Goal: Information Seeking & Learning: Learn about a topic

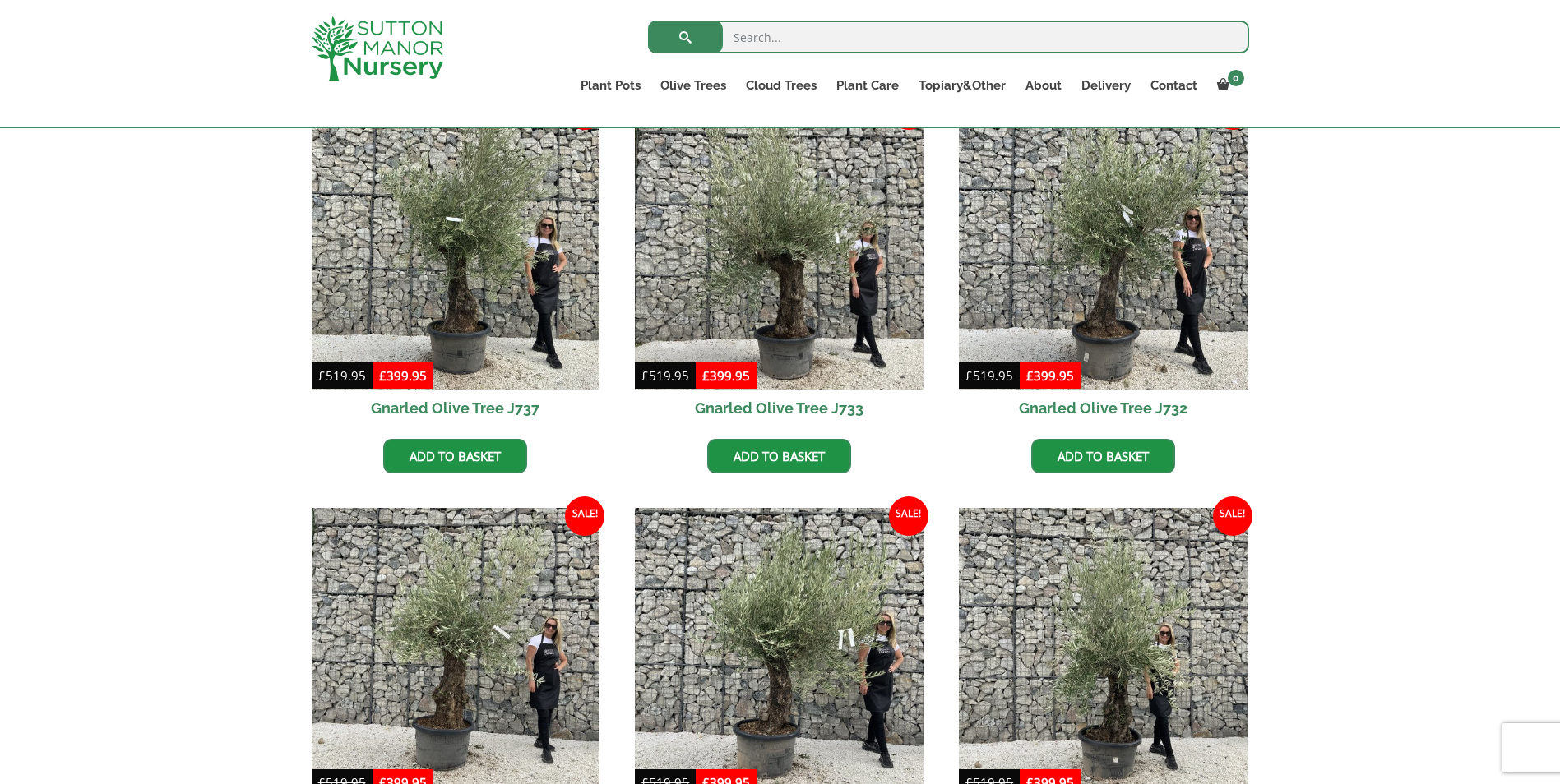
scroll to position [740, 0]
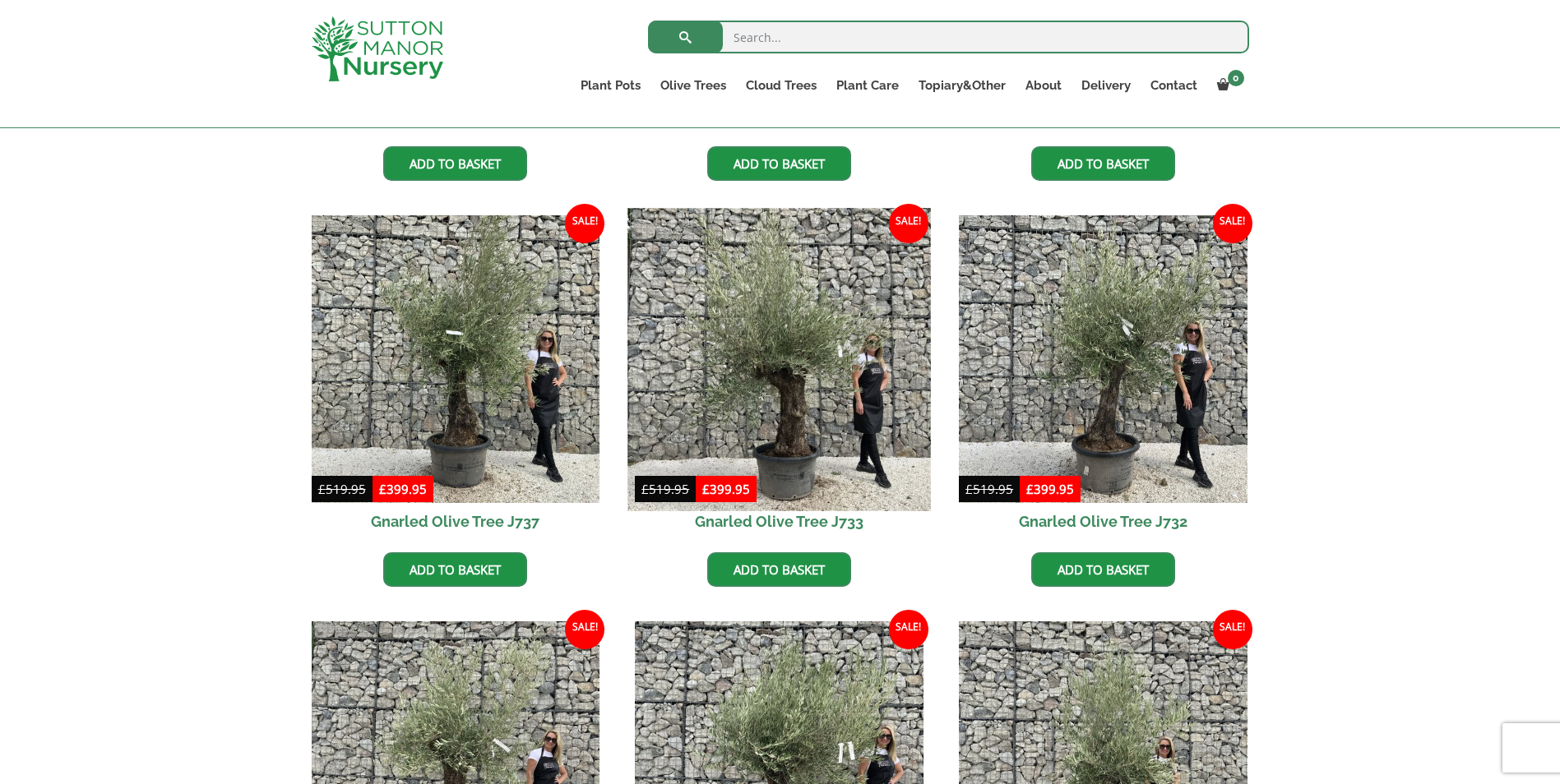
click at [788, 390] on img at bounding box center [779, 359] width 303 height 303
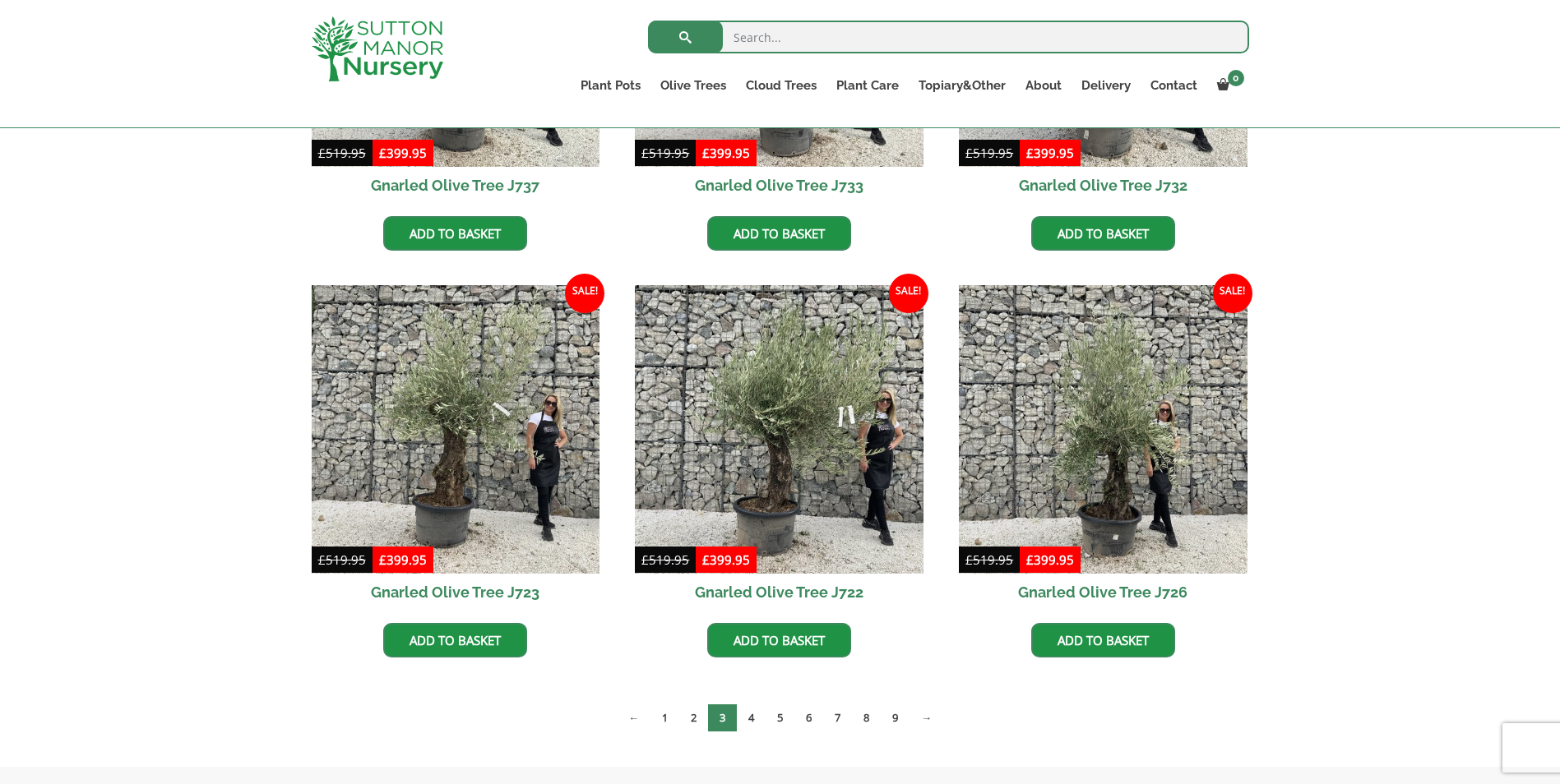
scroll to position [1069, 0]
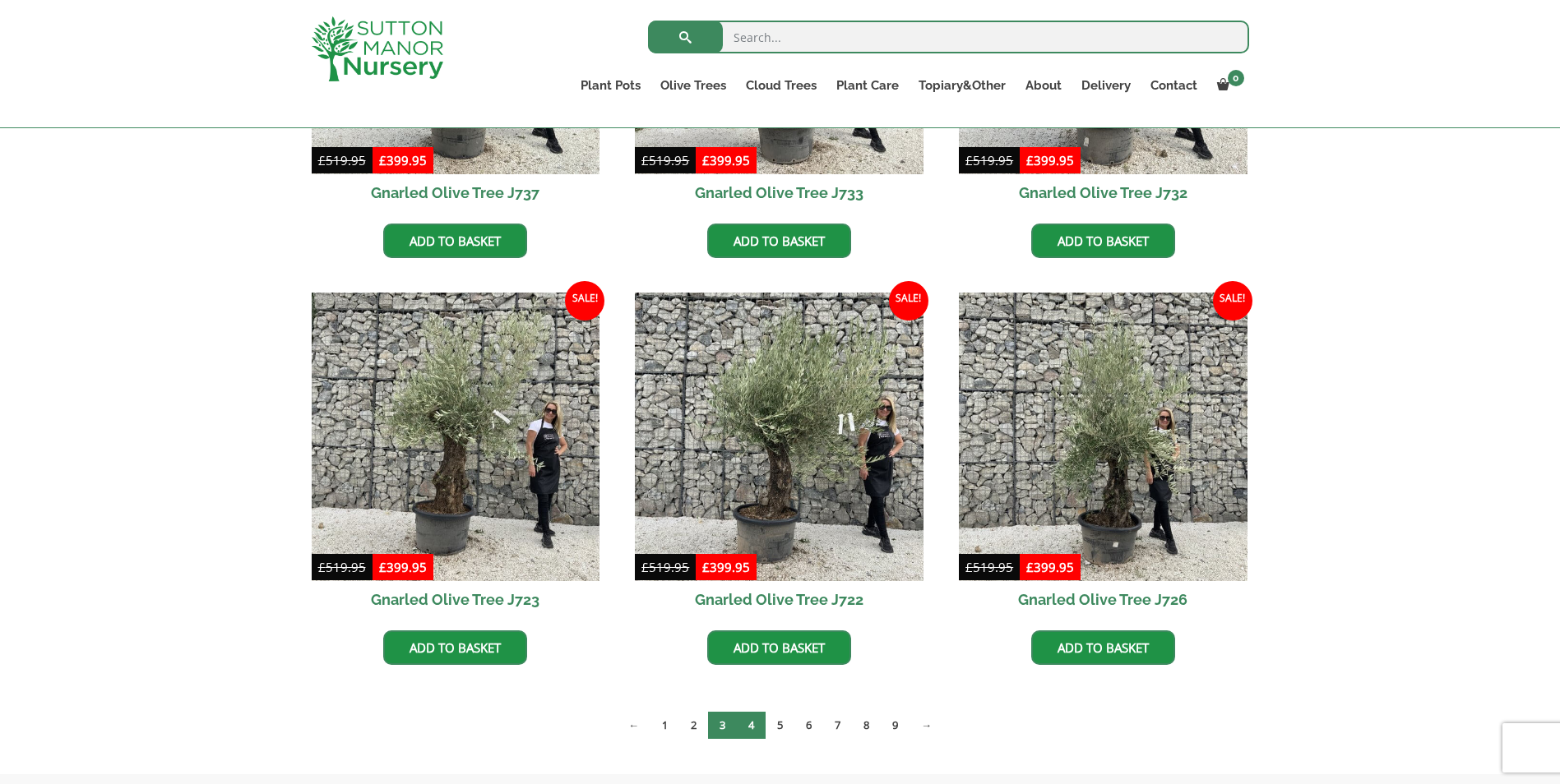
click at [752, 730] on link "4" at bounding box center [751, 726] width 29 height 27
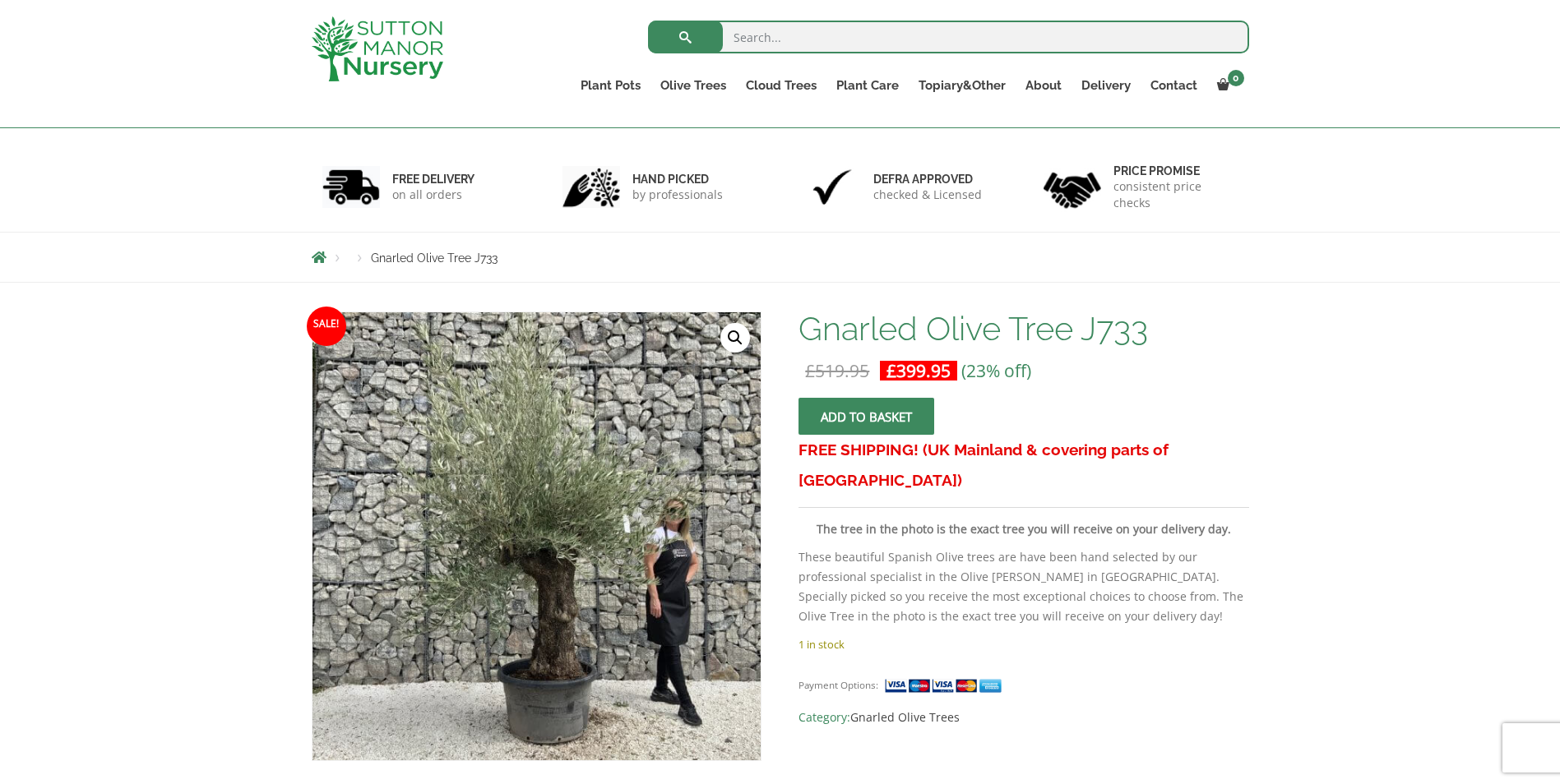
scroll to position [164, 0]
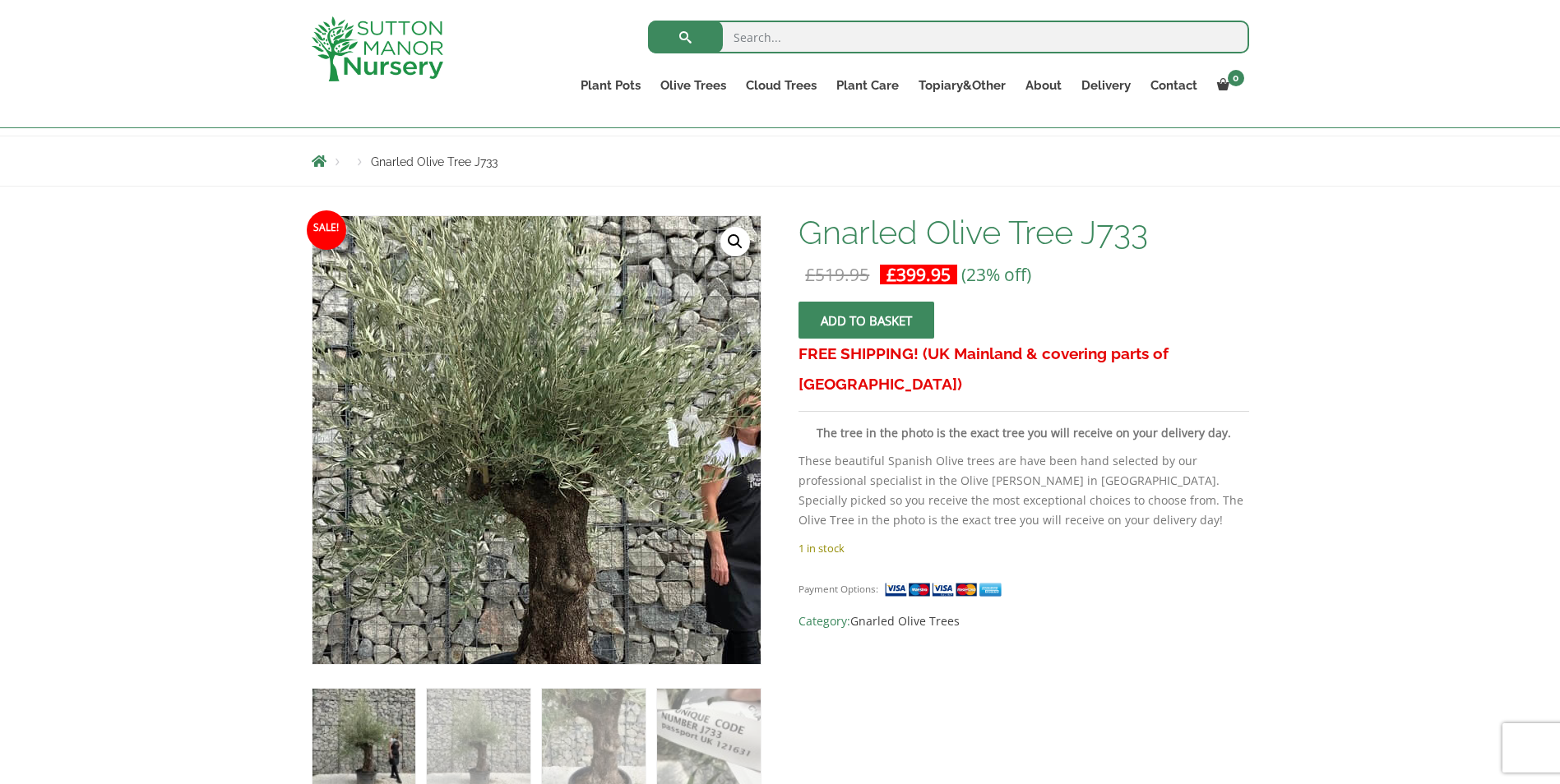
click at [552, 421] on img at bounding box center [526, 453] width 728 height 728
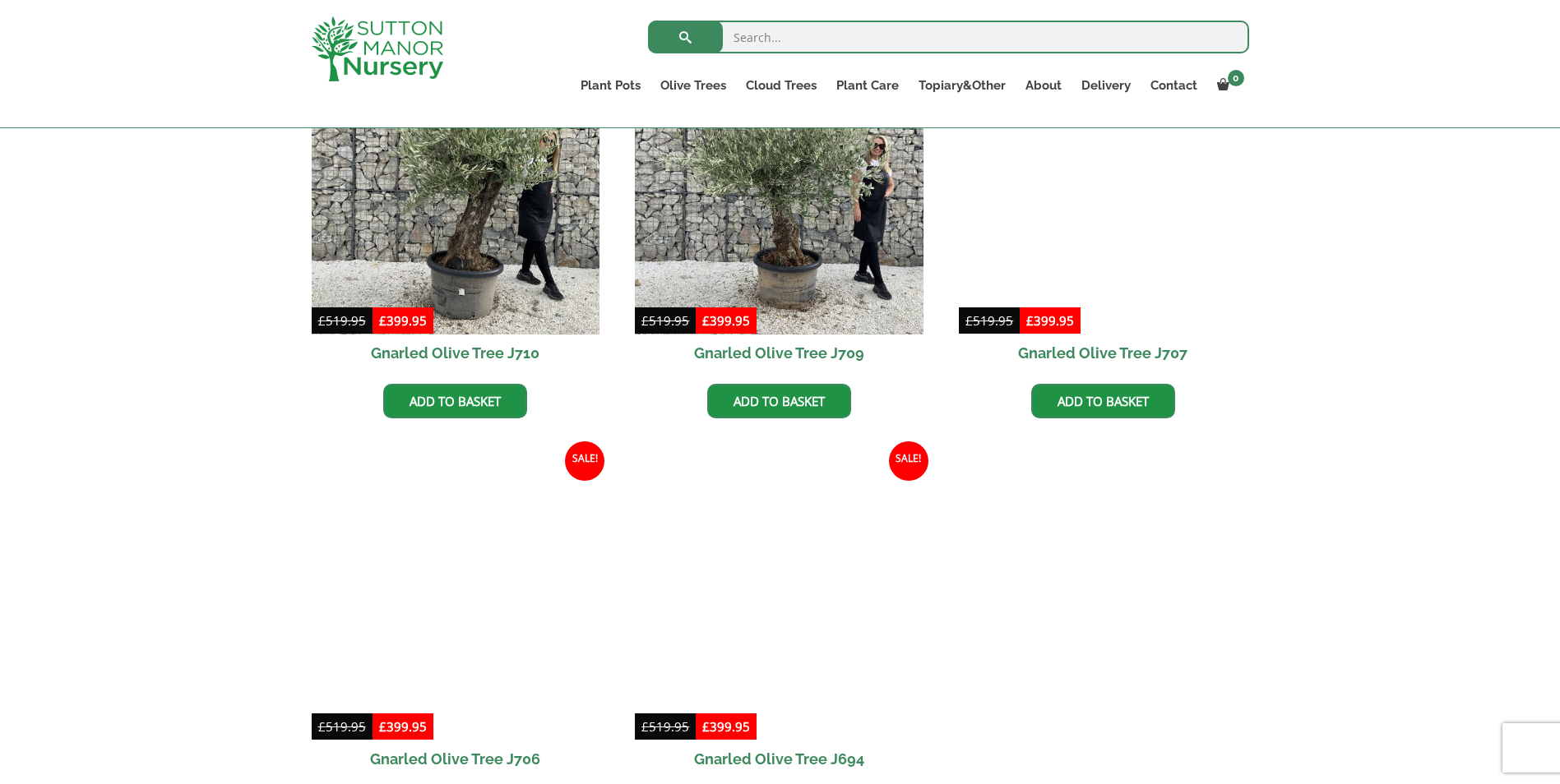
scroll to position [1644, 0]
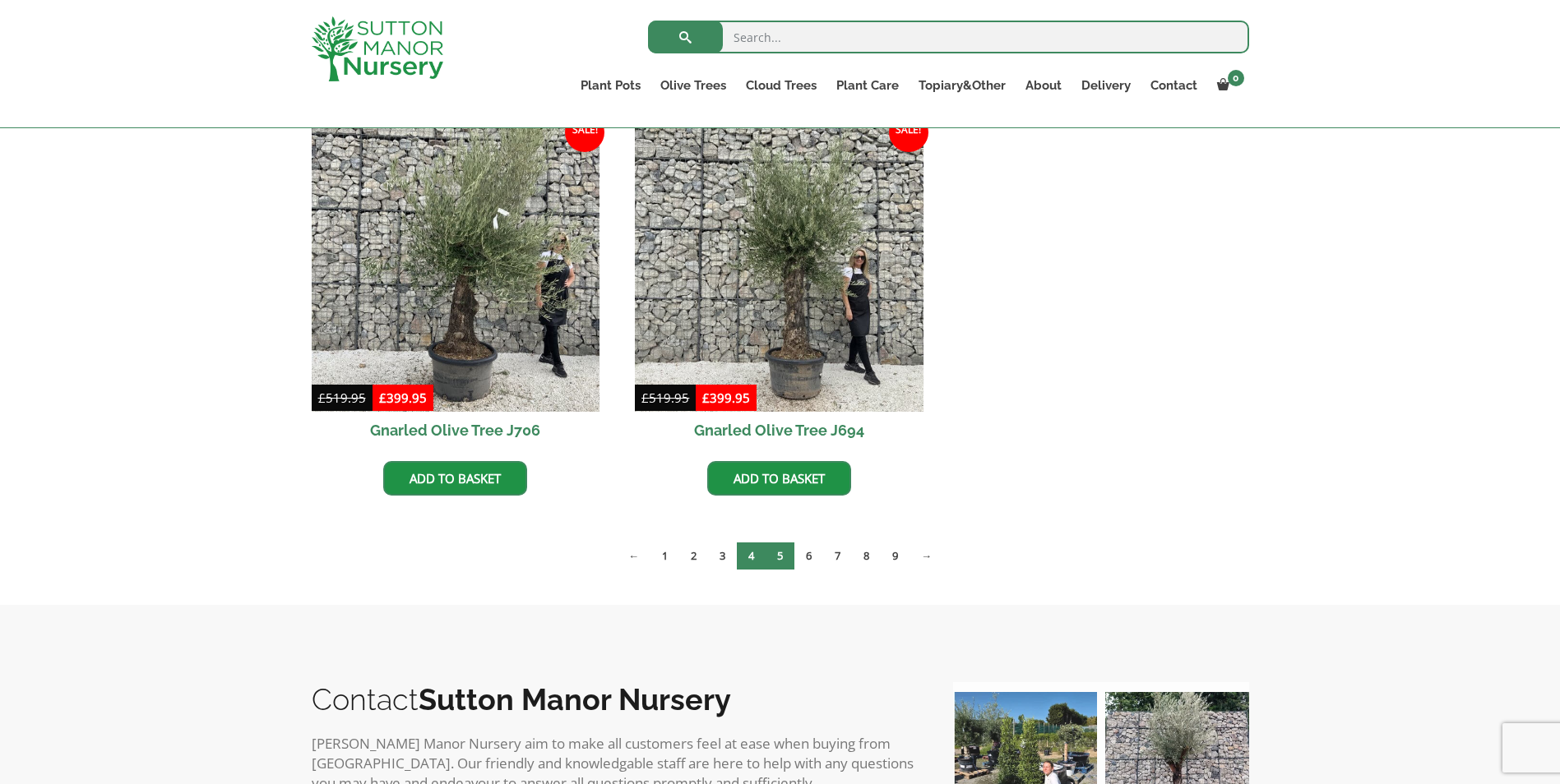
click at [777, 551] on link "5" at bounding box center [780, 556] width 29 height 27
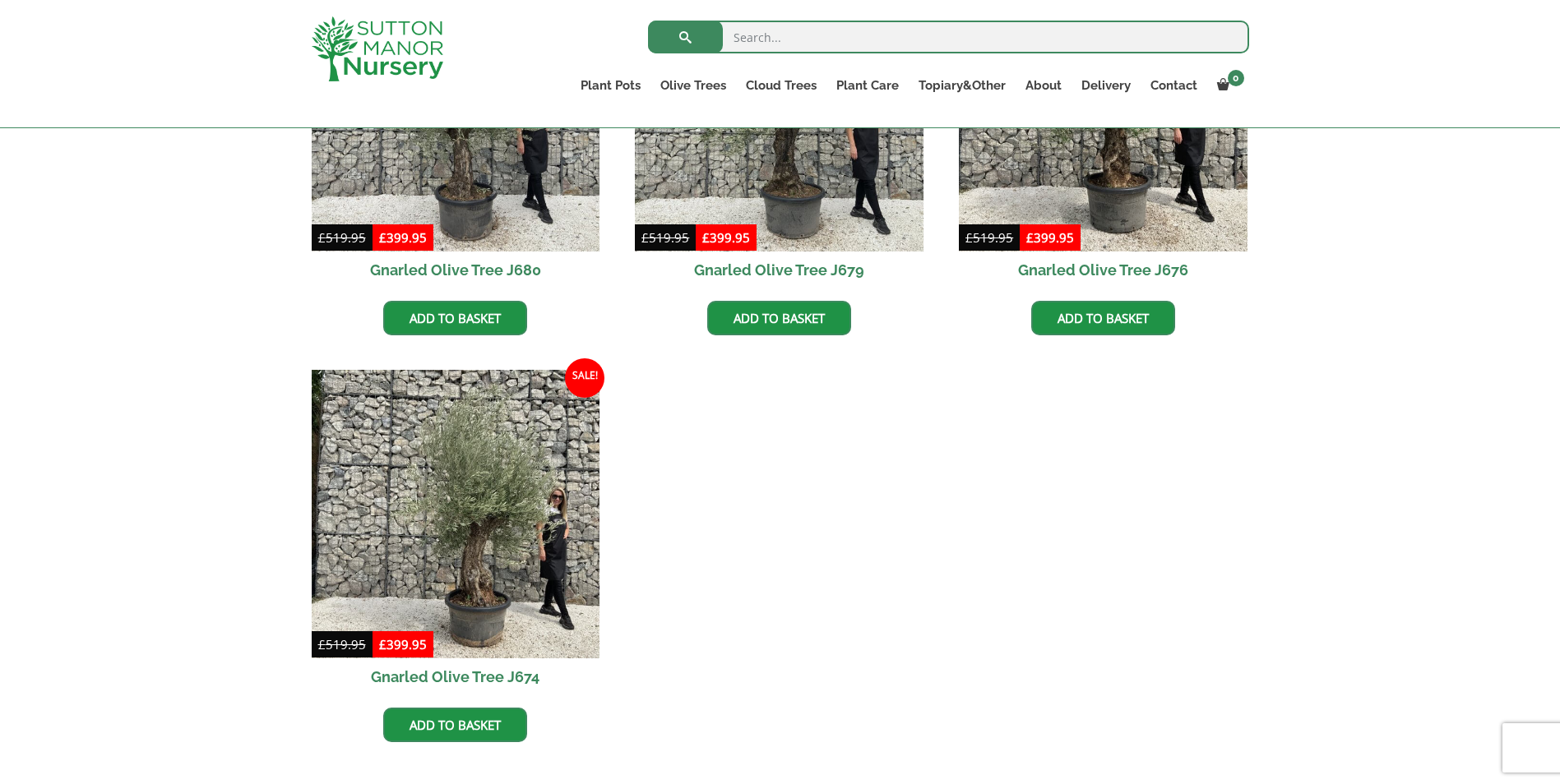
scroll to position [2355, 0]
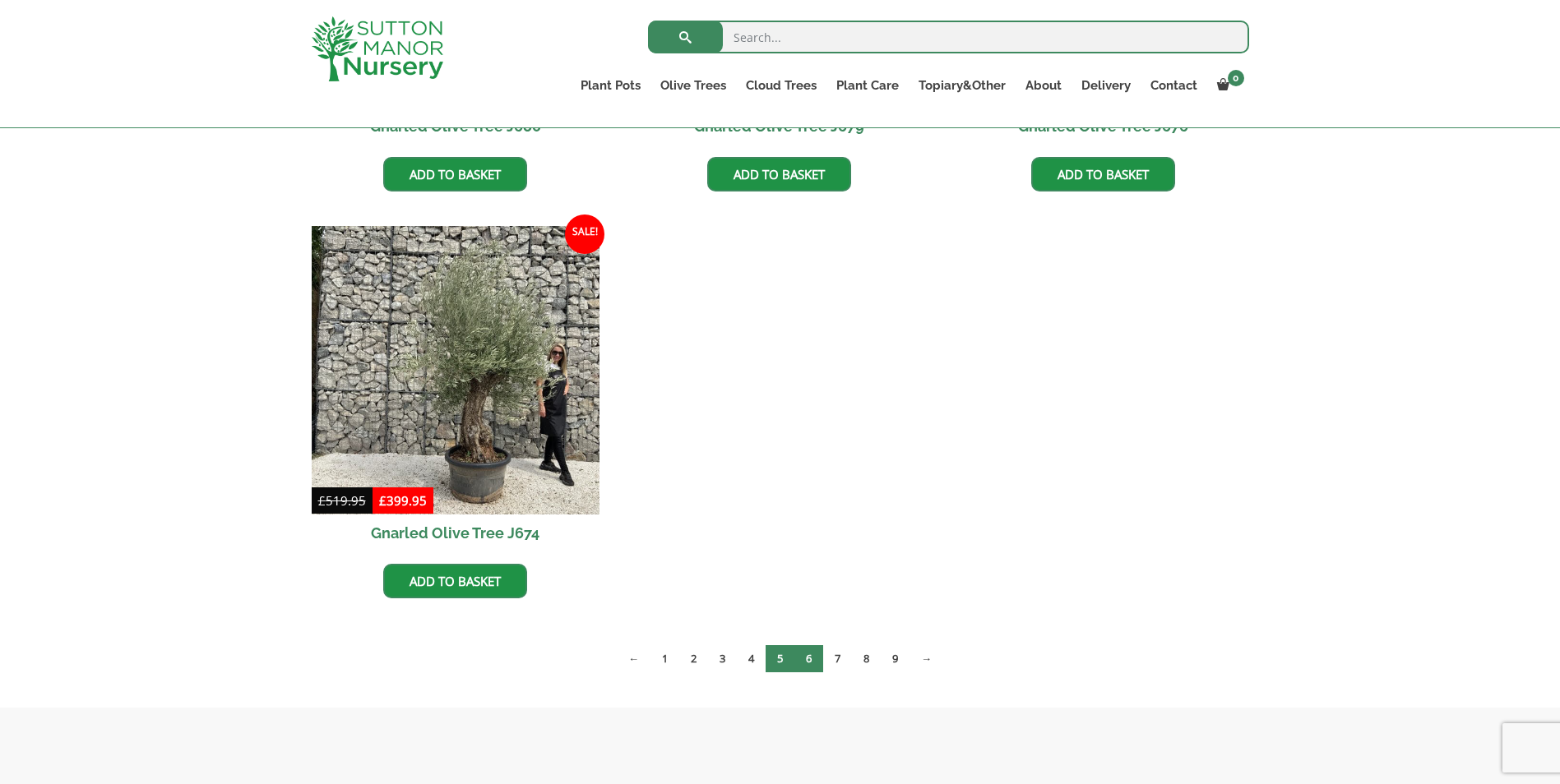
click at [814, 660] on link "6" at bounding box center [809, 659] width 29 height 27
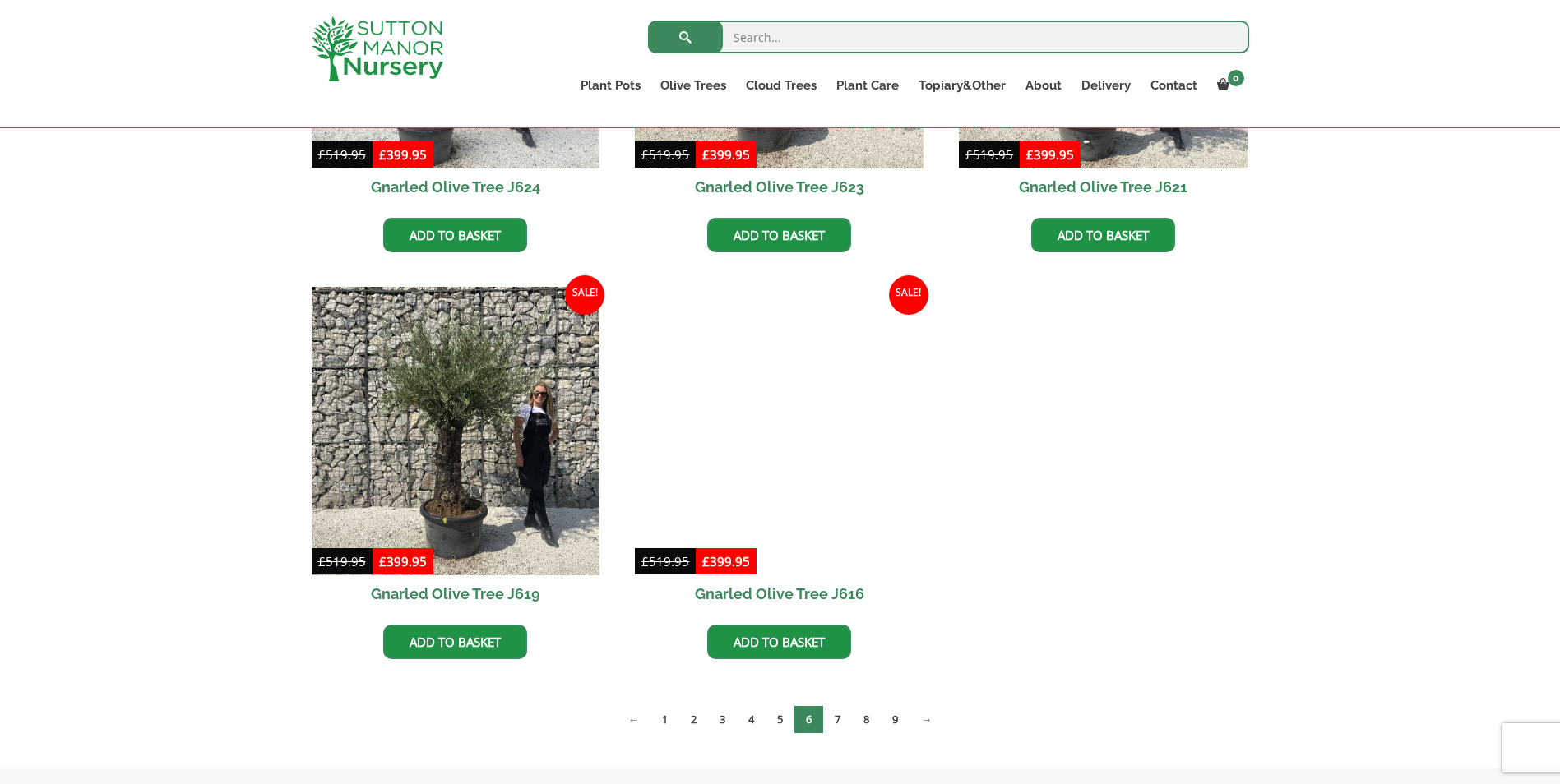
scroll to position [2466, 0]
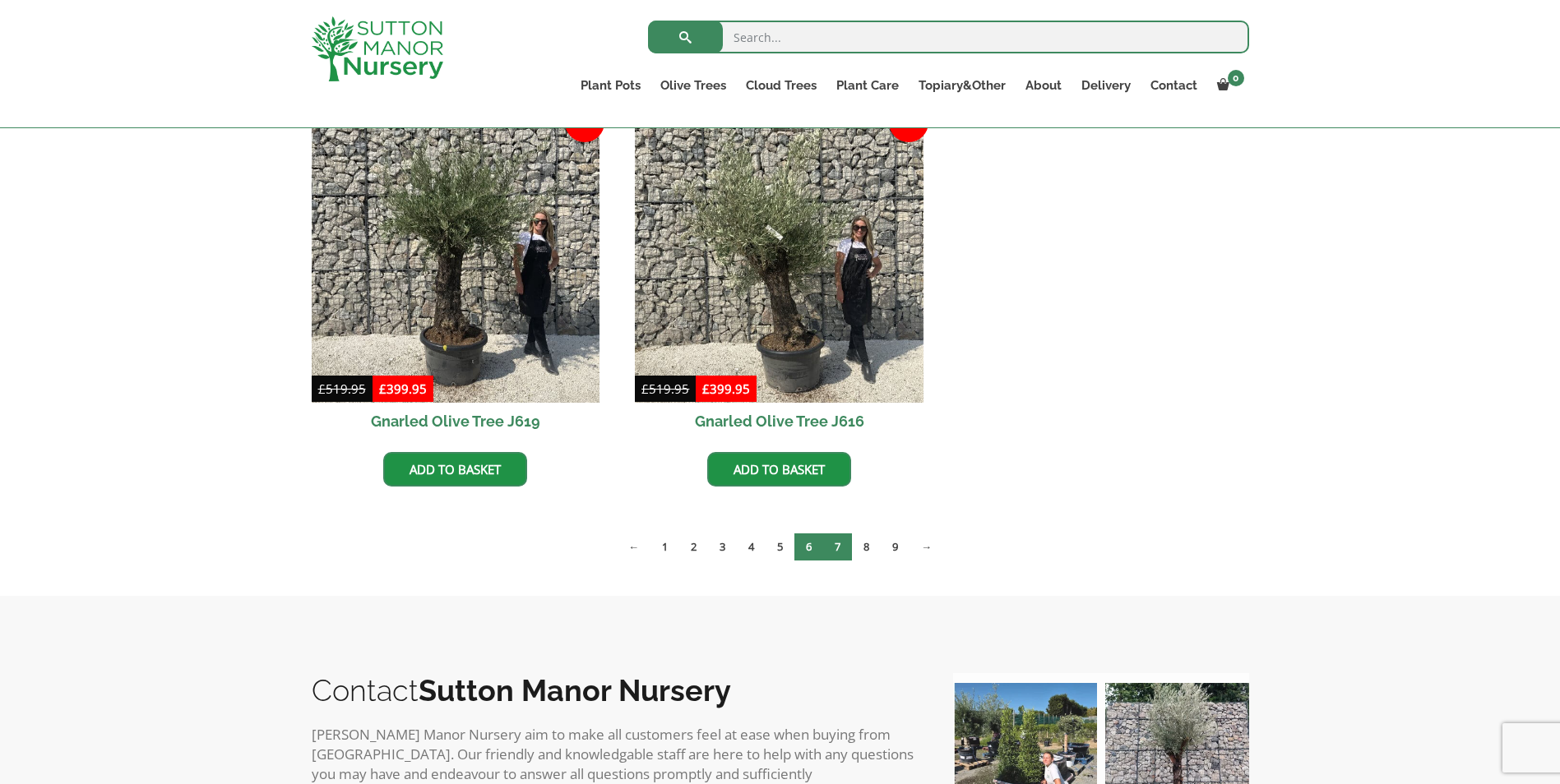
click at [843, 547] on link "7" at bounding box center [838, 547] width 29 height 27
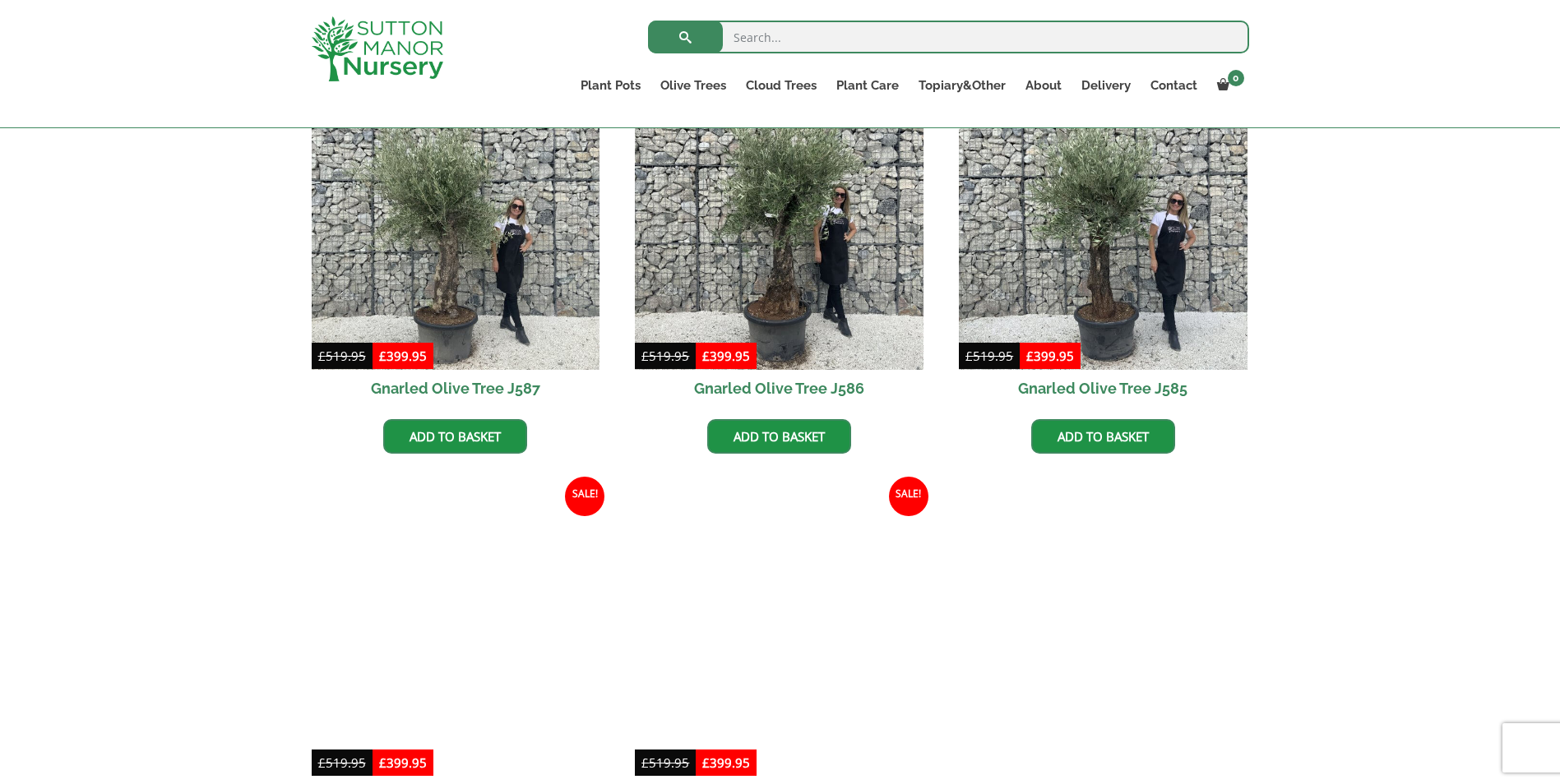
scroll to position [2355, 0]
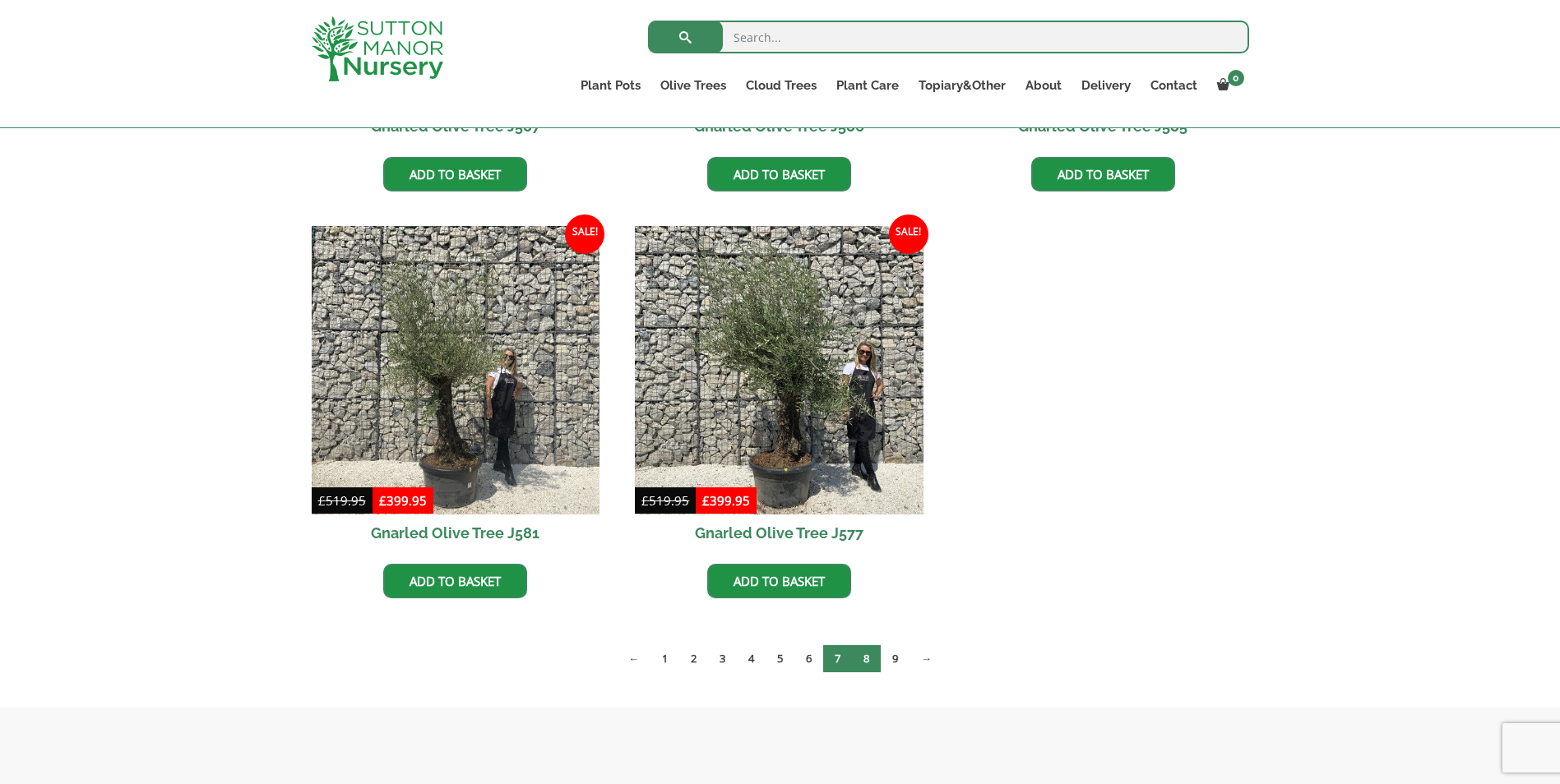
click at [869, 659] on link "8" at bounding box center [866, 659] width 29 height 27
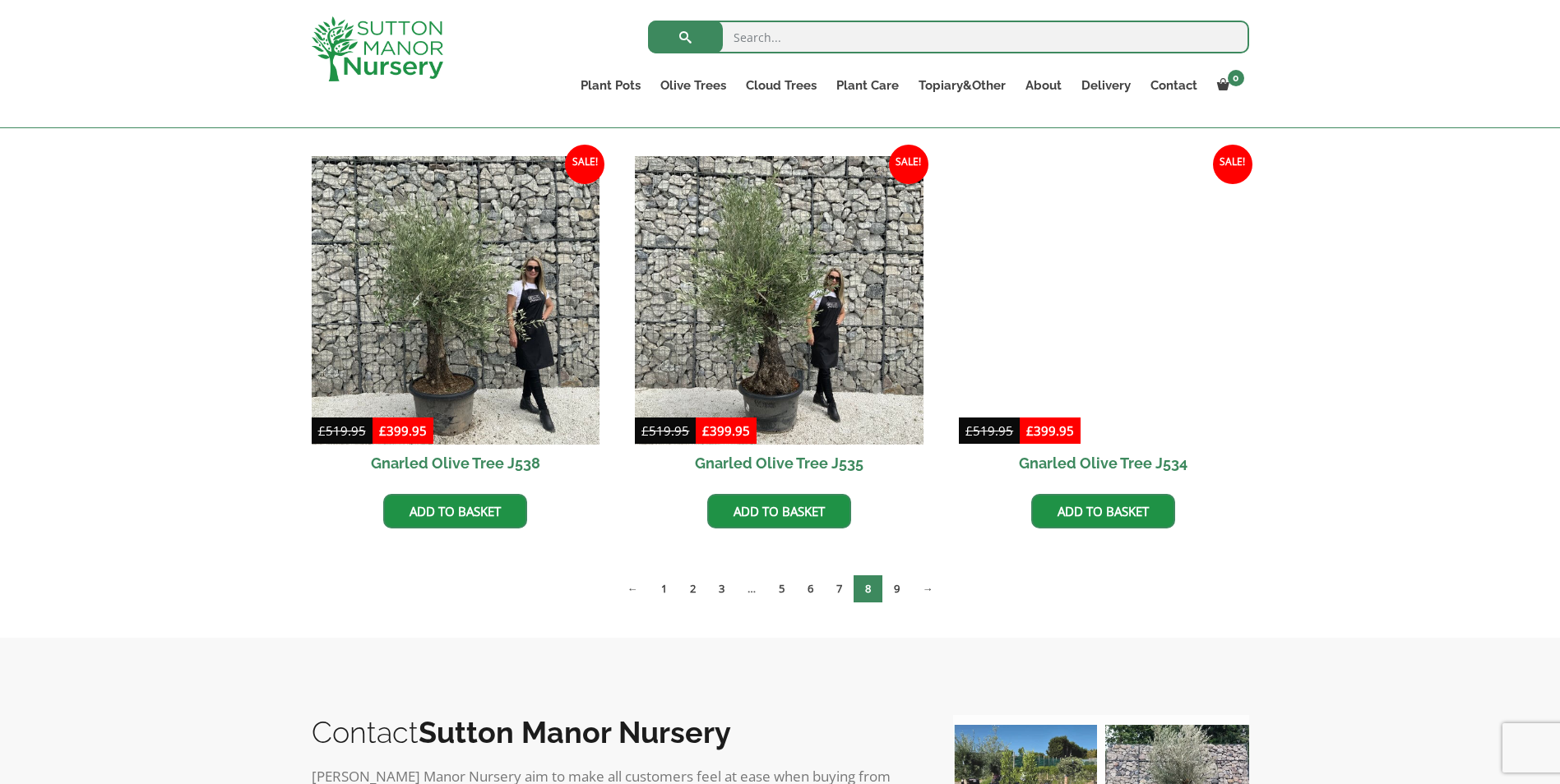
scroll to position [2437, 0]
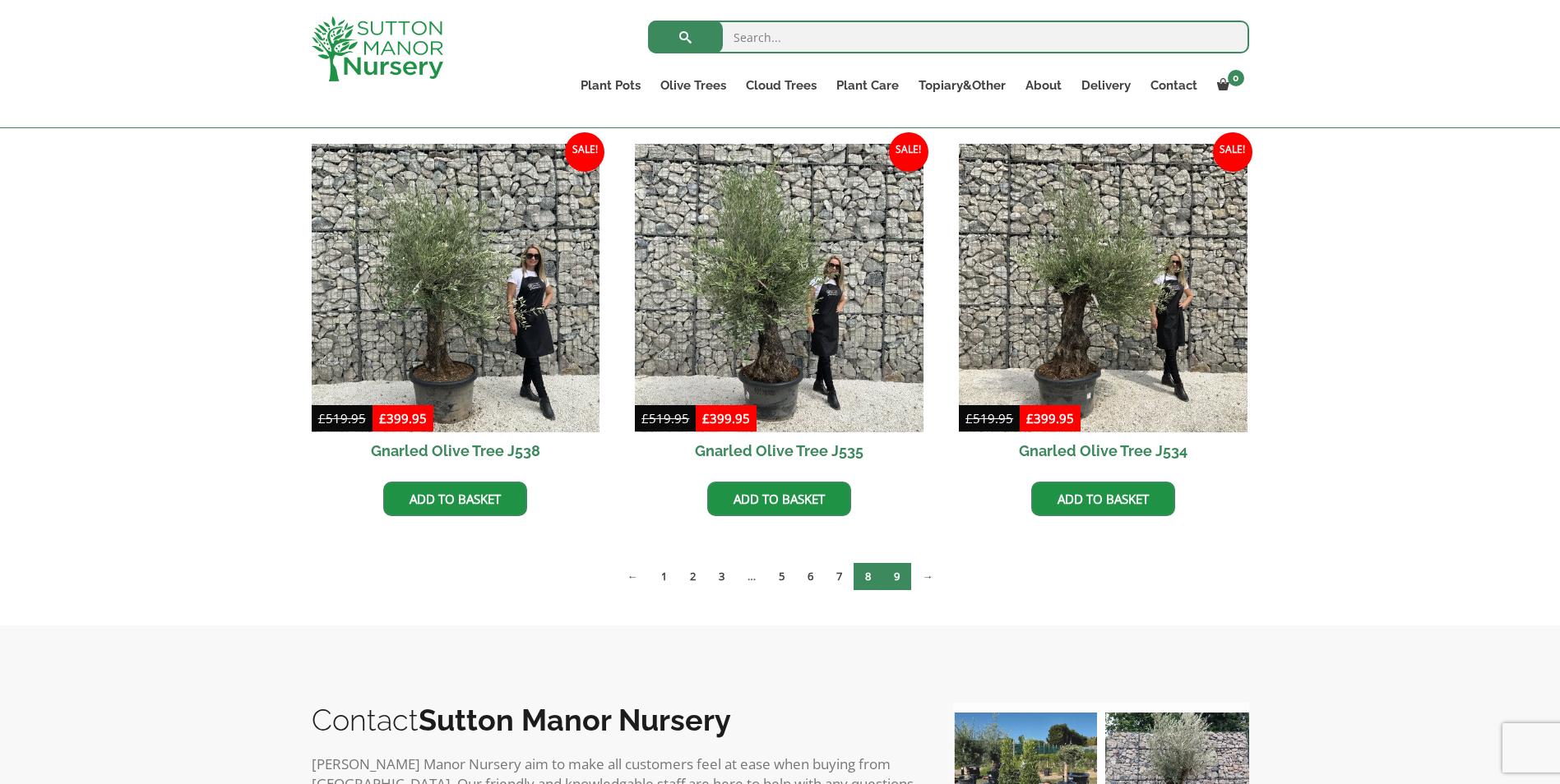
click at [894, 571] on link "9" at bounding box center [897, 576] width 29 height 27
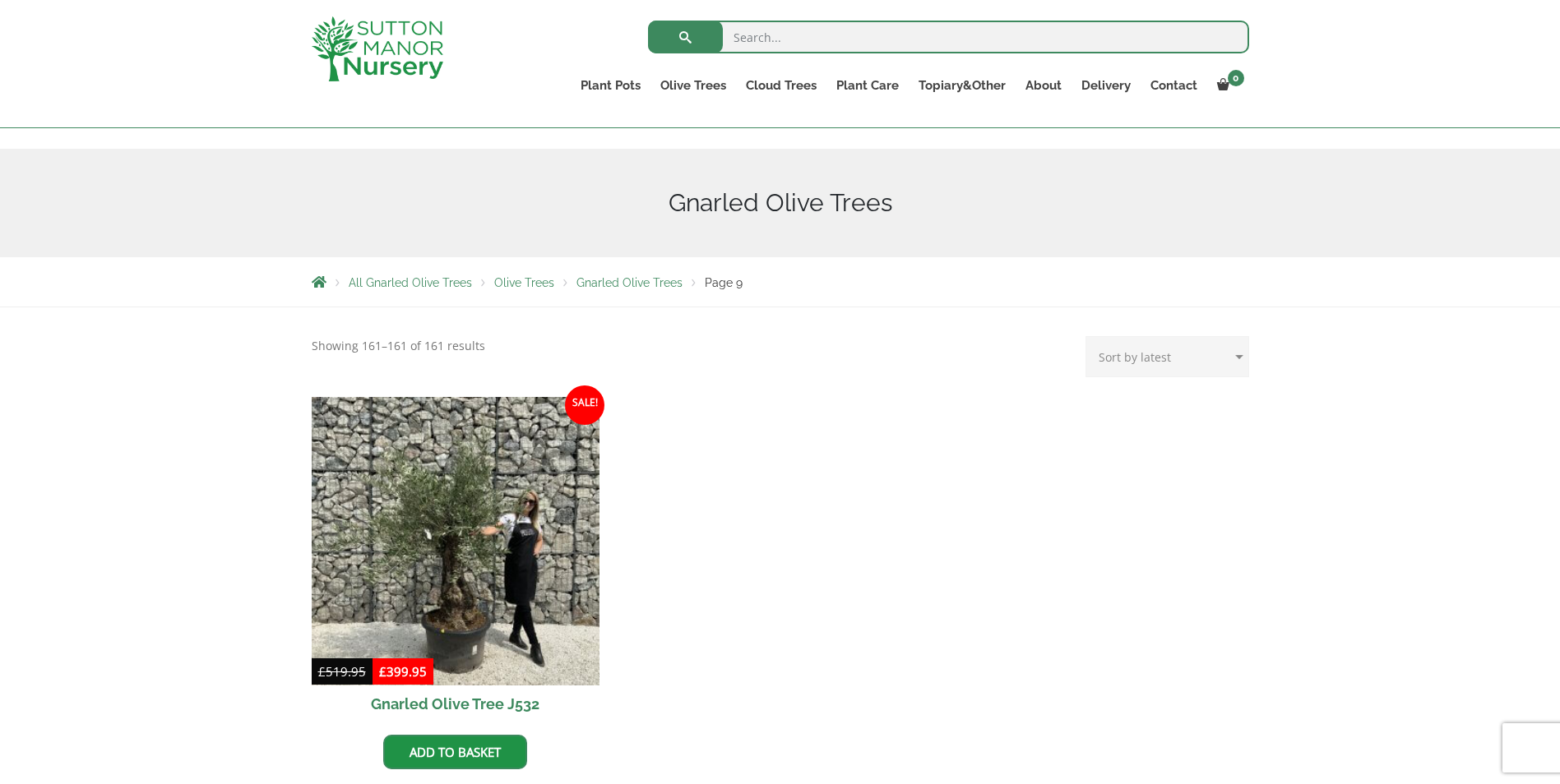
scroll to position [247, 0]
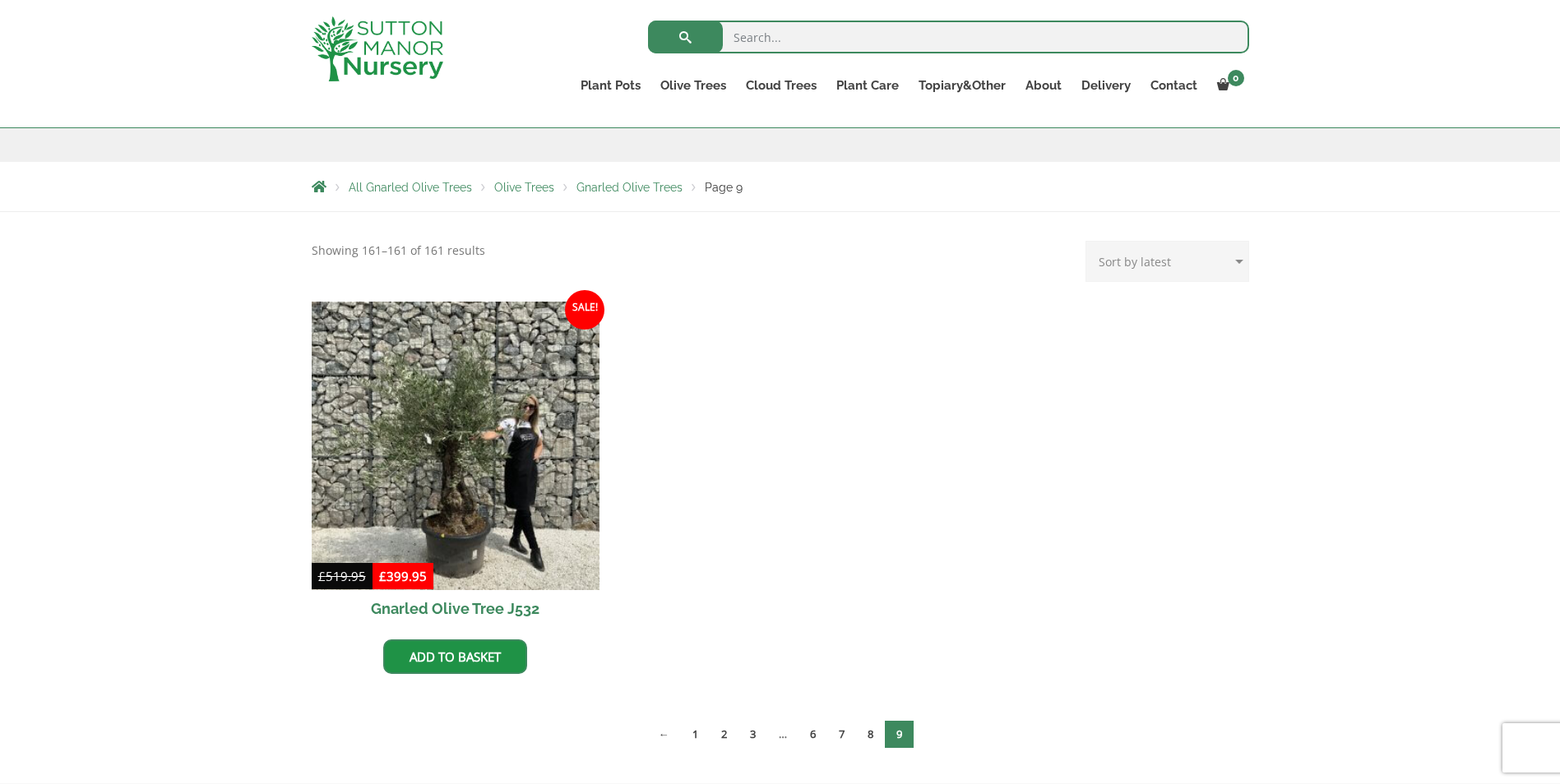
scroll to position [276, 0]
